Goal: Task Accomplishment & Management: Use online tool/utility

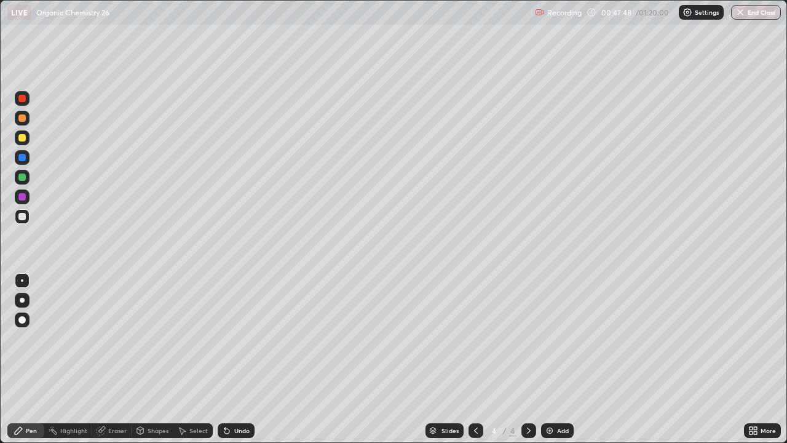
scroll to position [443, 787]
click at [234, 426] on div "Undo" at bounding box center [236, 430] width 37 height 15
click at [234, 432] on div "Undo" at bounding box center [241, 430] width 15 height 6
click at [234, 430] on div "Undo" at bounding box center [241, 430] width 15 height 6
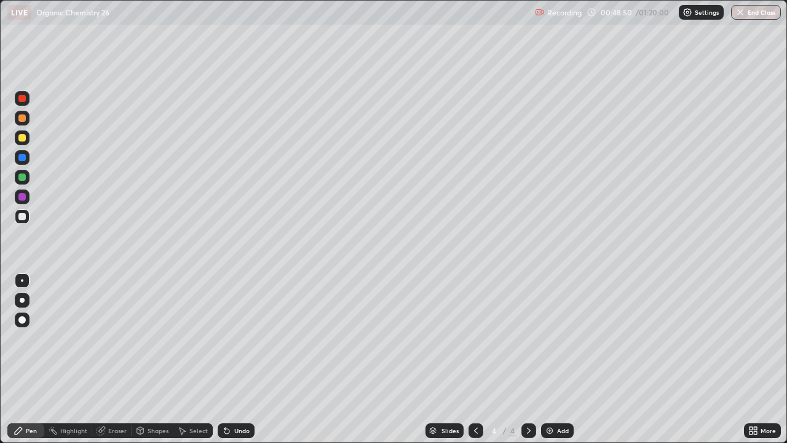
click at [234, 433] on div "Undo" at bounding box center [241, 430] width 15 height 6
click at [234, 432] on div "Undo" at bounding box center [241, 430] width 15 height 6
click at [234, 433] on div "Undo" at bounding box center [241, 430] width 15 height 6
click at [233, 434] on div "Undo" at bounding box center [236, 430] width 37 height 15
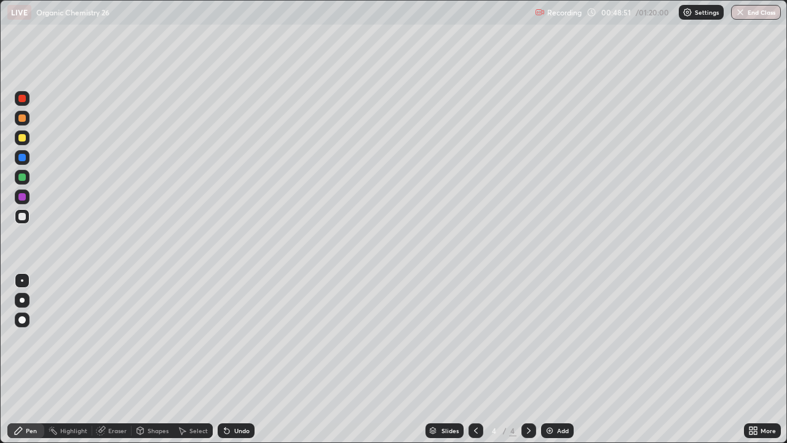
click at [234, 433] on div "Undo" at bounding box center [241, 430] width 15 height 6
click at [231, 435] on div "Undo" at bounding box center [236, 430] width 37 height 15
click at [232, 437] on div "Undo" at bounding box center [236, 430] width 37 height 15
click at [234, 436] on div "Undo" at bounding box center [236, 430] width 37 height 15
